Goal: Task Accomplishment & Management: Manage account settings

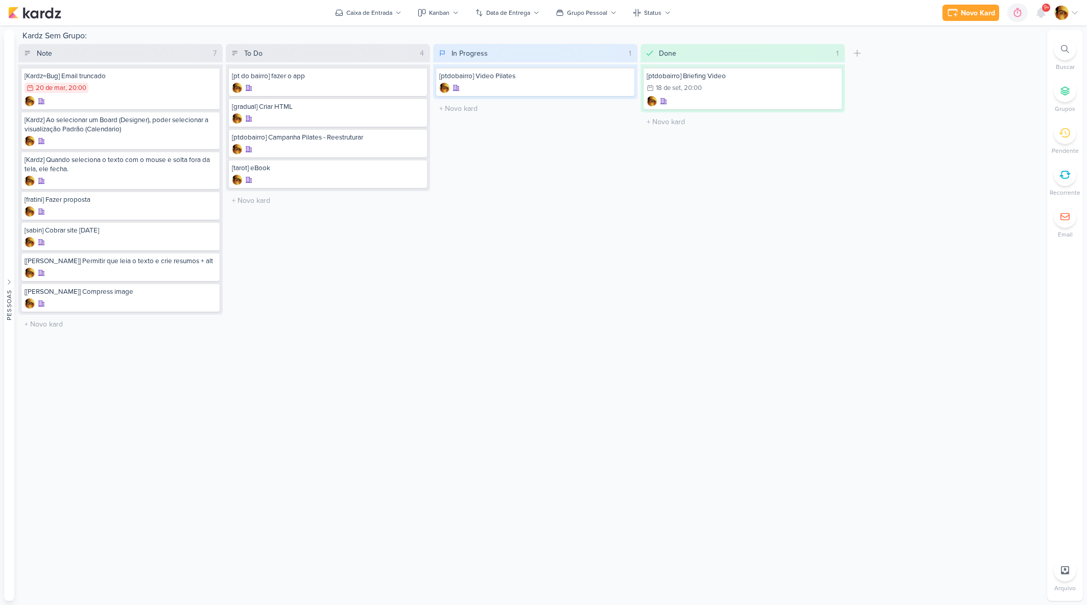
click at [365, 16] on div "Caixa de Entrada" at bounding box center [369, 12] width 46 height 9
click at [368, 99] on div "Tudo ao Meu Redor" at bounding box center [401, 100] width 100 height 11
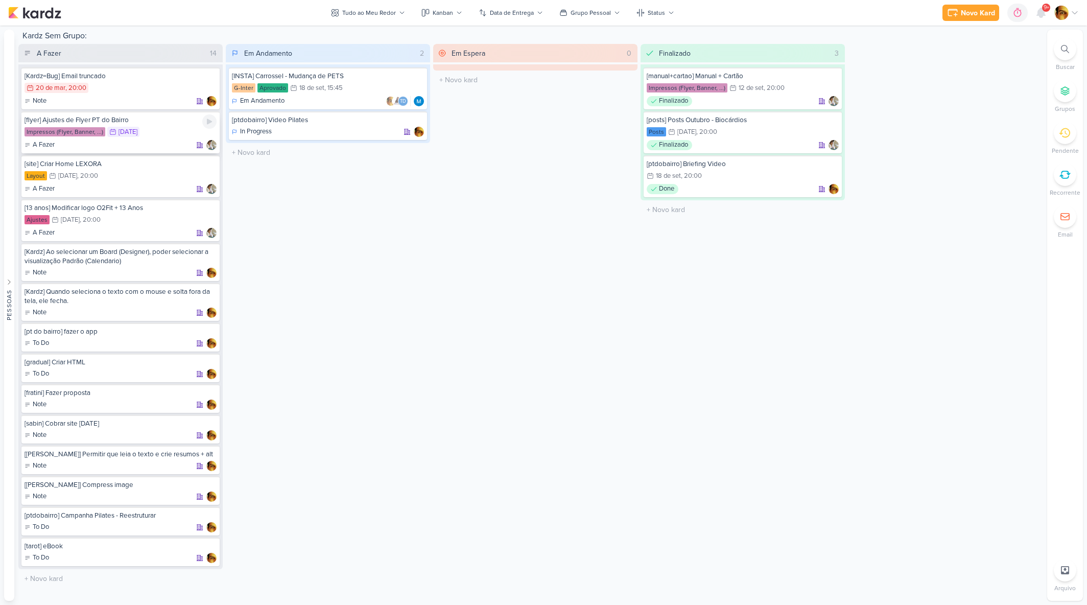
click at [164, 124] on div "[flyer] Ajustes de Flyer PT do Bairro" at bounding box center [121, 119] width 192 height 9
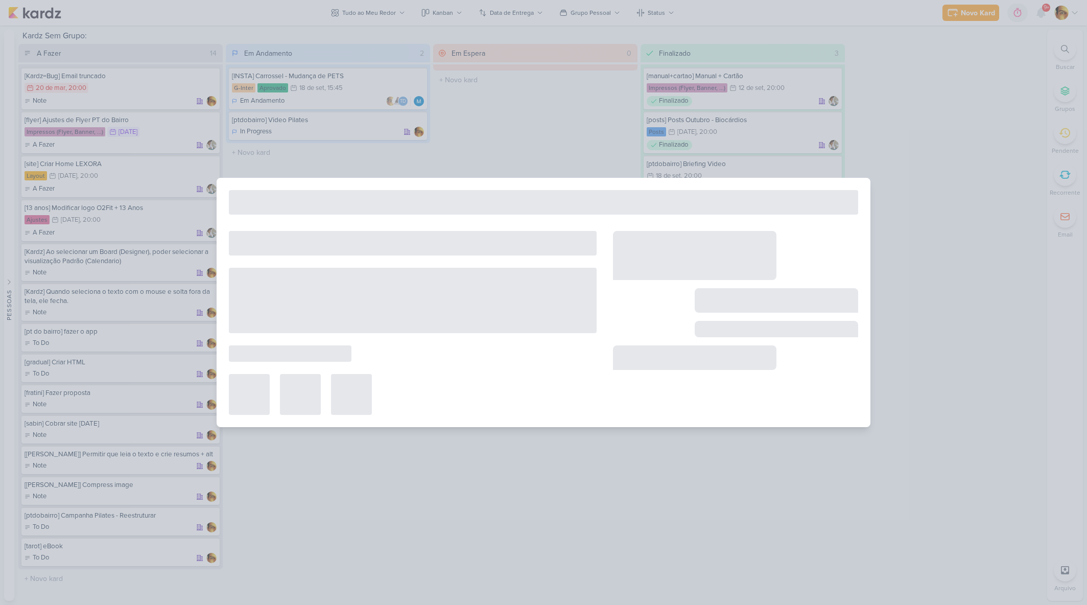
type input "[flyer] Ajustes de Flyer PT do Bairro"
type input "[DATE] 23:59"
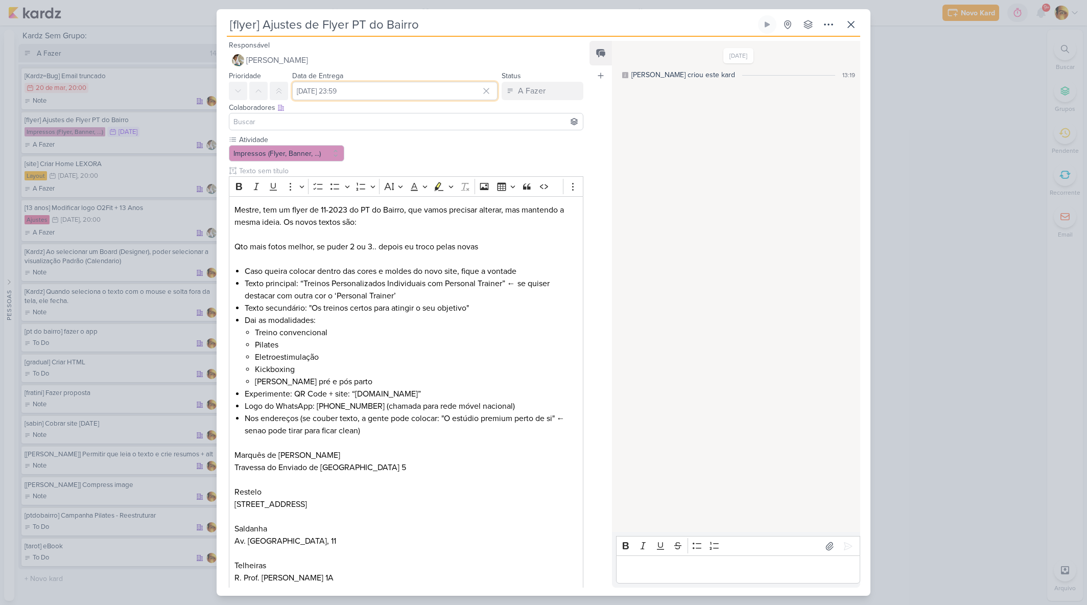
click at [360, 93] on input "[DATE] 23:59" at bounding box center [394, 91] width 205 height 18
click at [430, 179] on div "17" at bounding box center [436, 174] width 16 height 15
type input "[DATE] 23:59"
click at [533, 143] on div "Atividade Impressos (Flyer, Banner, ...)" at bounding box center [406, 362] width 355 height 457
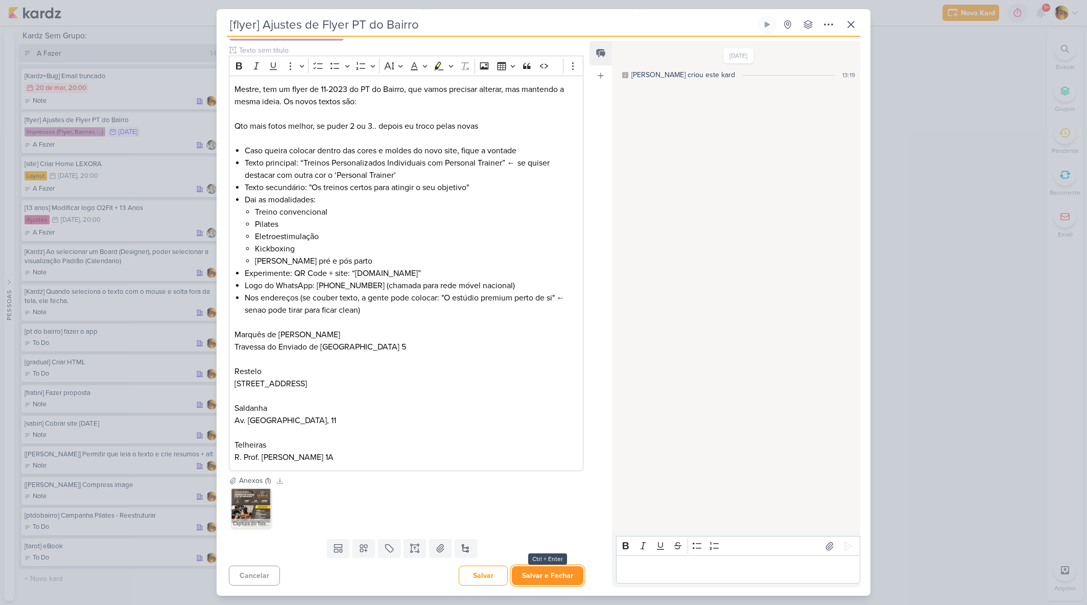
click at [554, 581] on button "Salvar e Fechar" at bounding box center [548, 575] width 72 height 19
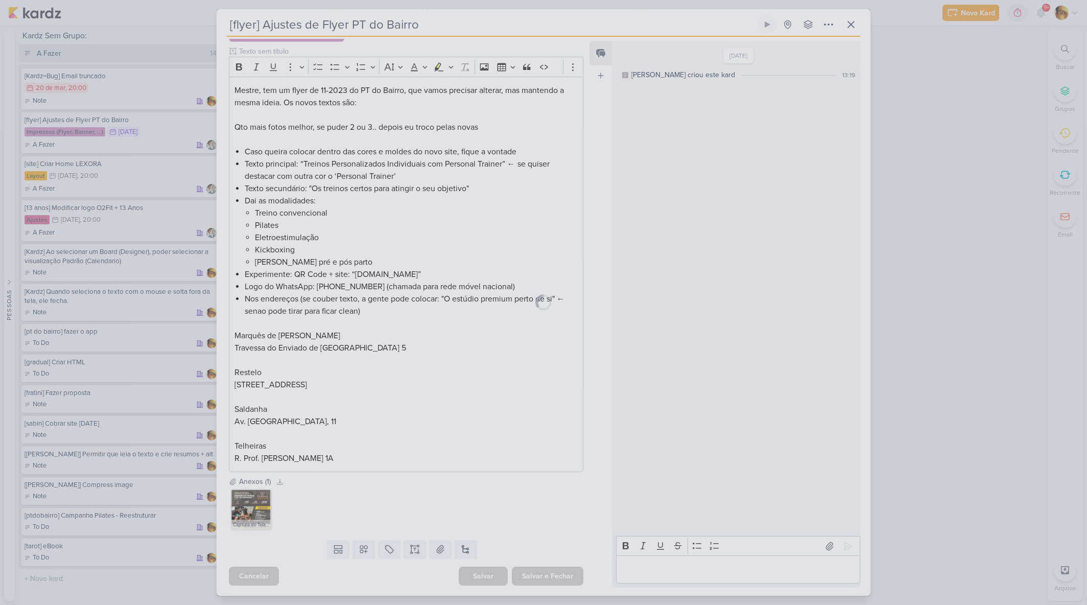
scroll to position [120, 0]
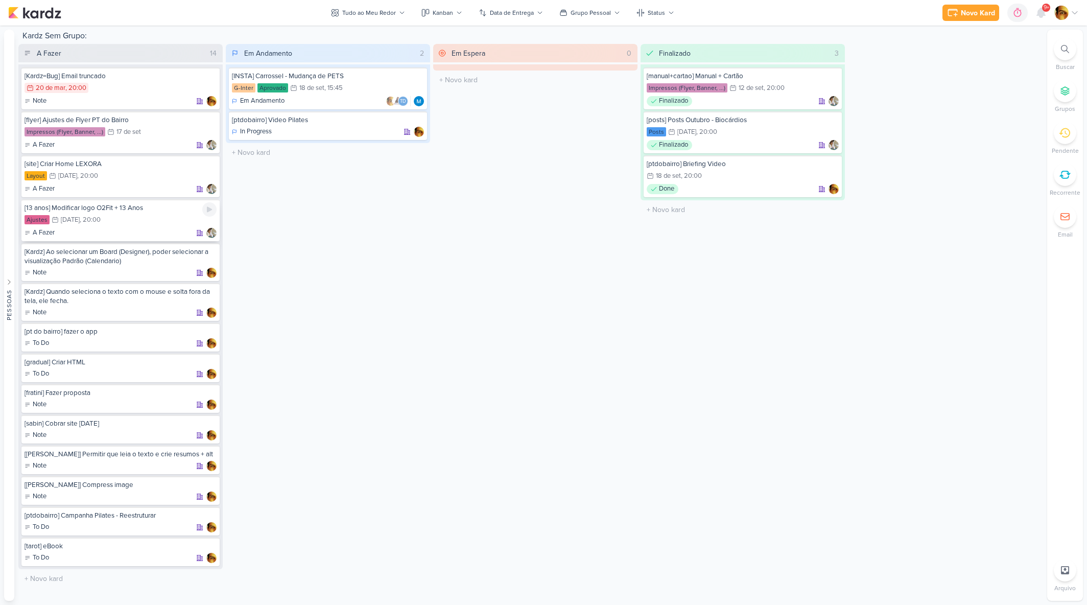
click at [108, 222] on div "Ajustes 19/9 [DATE] 20:00" at bounding box center [121, 220] width 192 height 11
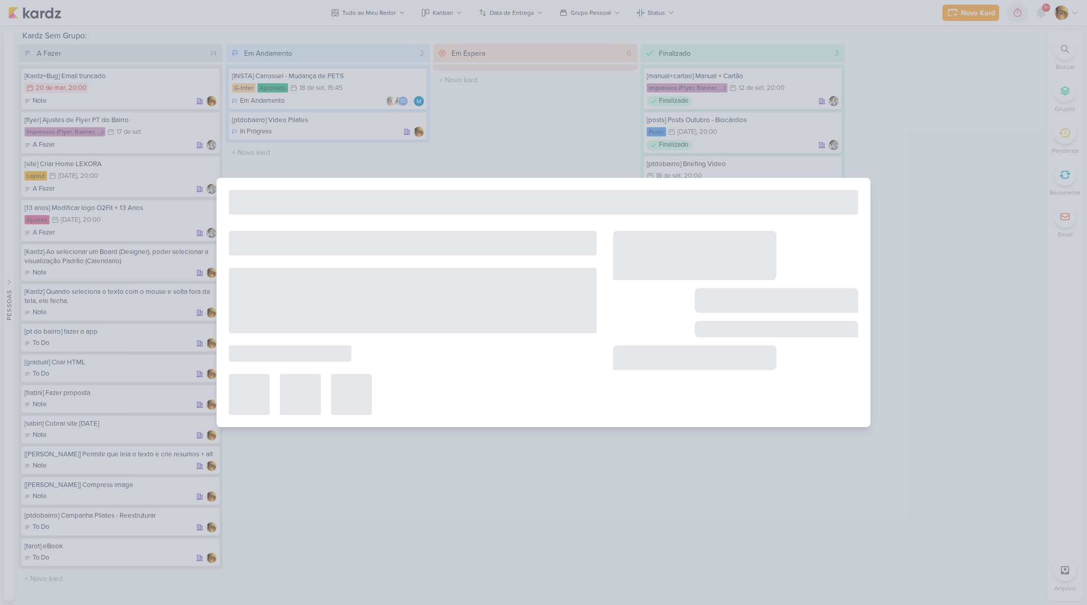
type input "[13 anos] Modificar logo O2Fit + 13 Anos"
type input "[DATE] 20:00"
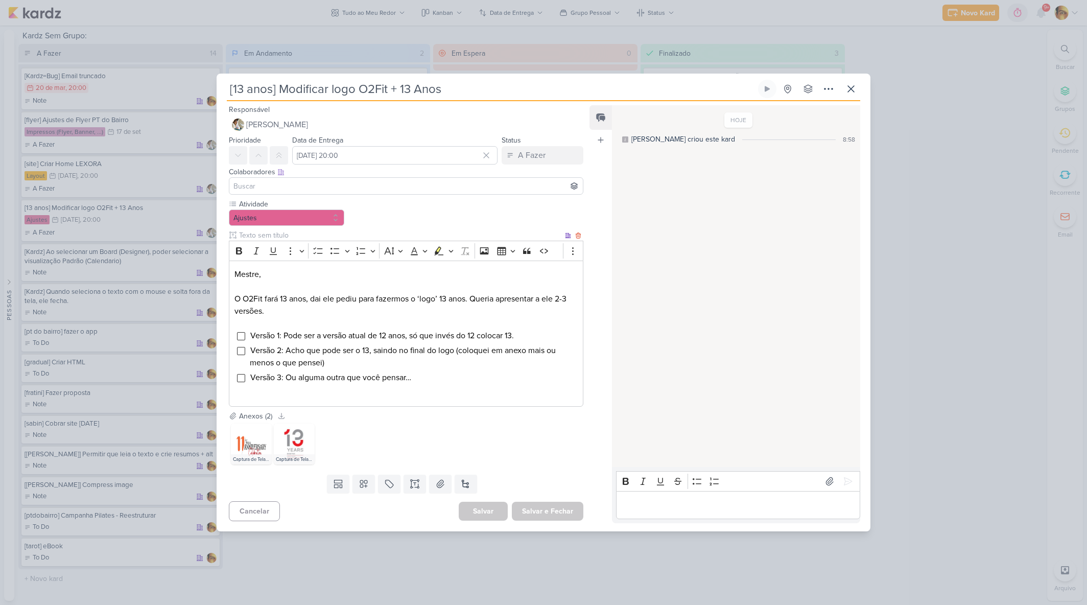
scroll to position [0, 0]
click at [349, 157] on input "[DATE] 20:00" at bounding box center [394, 155] width 205 height 18
click at [404, 254] on div "22" at bounding box center [405, 254] width 16 height 14
type input "[DATE] 20:00"
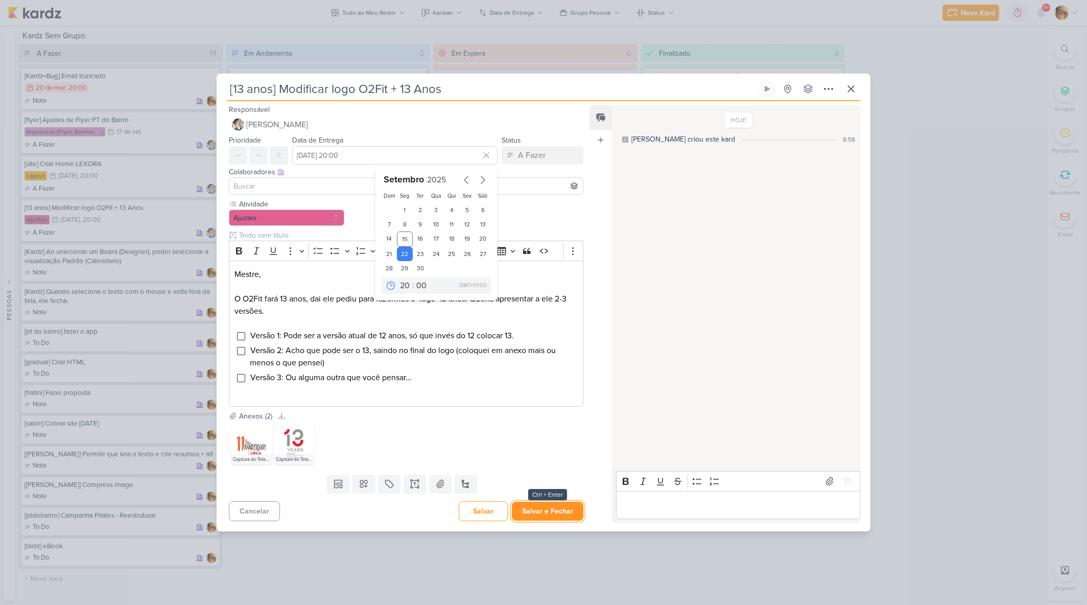
click at [539, 515] on button "Salvar e Fechar" at bounding box center [548, 511] width 72 height 19
